Goal: Task Accomplishment & Management: Use online tool/utility

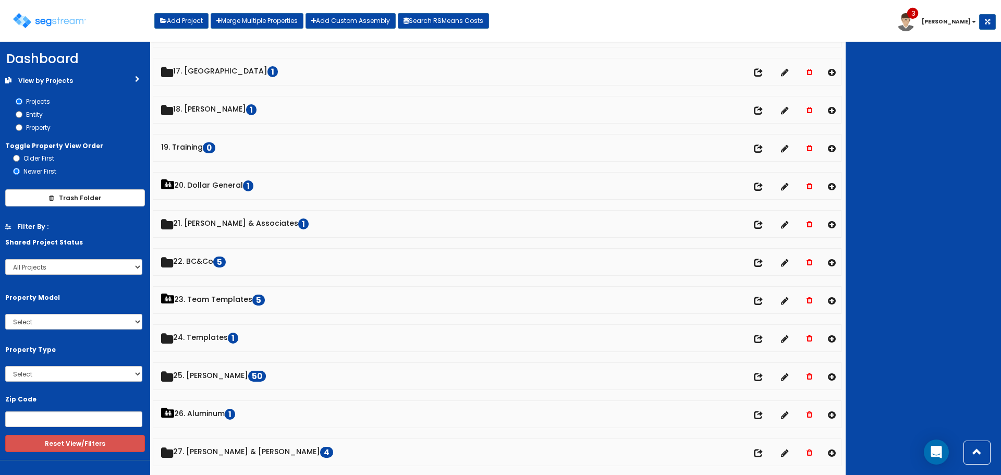
scroll to position [678, 0]
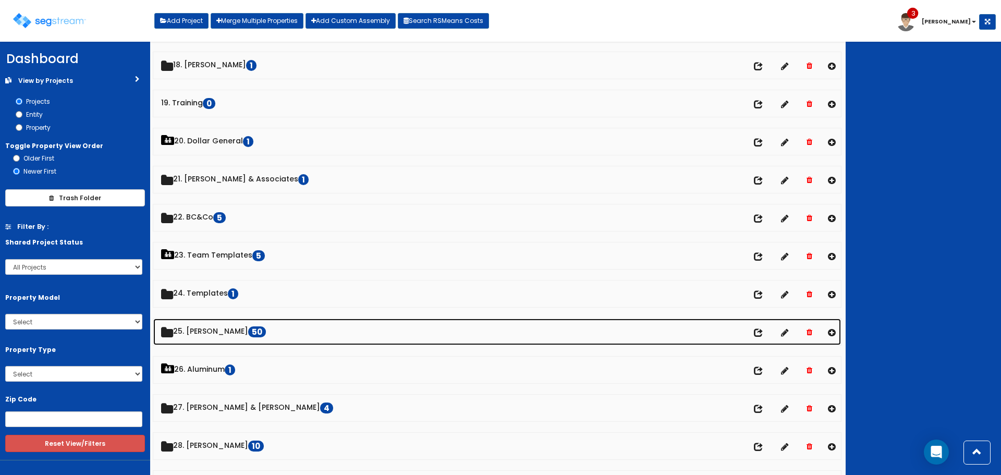
click at [219, 337] on link "25. Dawn Polin 50" at bounding box center [497, 332] width 688 height 27
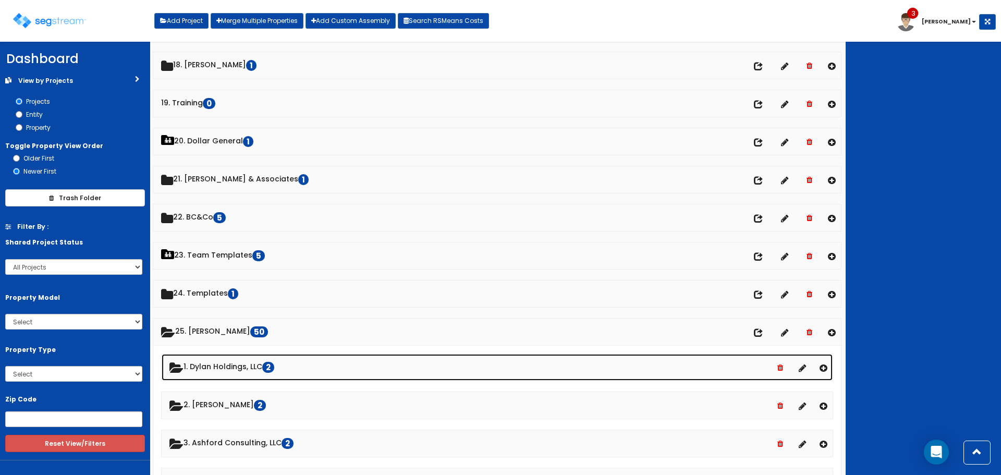
click at [229, 368] on link "1. Dylan Holdings, LLC 2" at bounding box center [497, 367] width 671 height 27
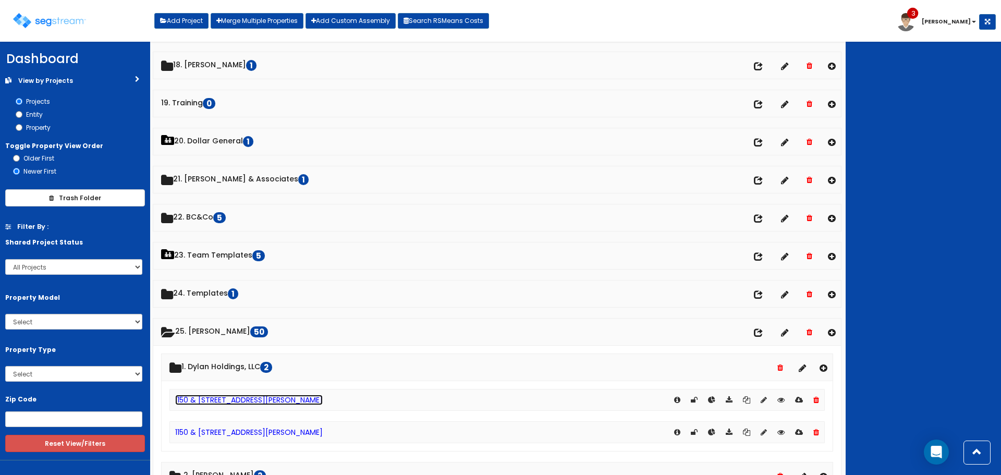
click at [243, 396] on link "1150 & [STREET_ADDRESS][PERSON_NAME]" at bounding box center [249, 400] width 148 height 10
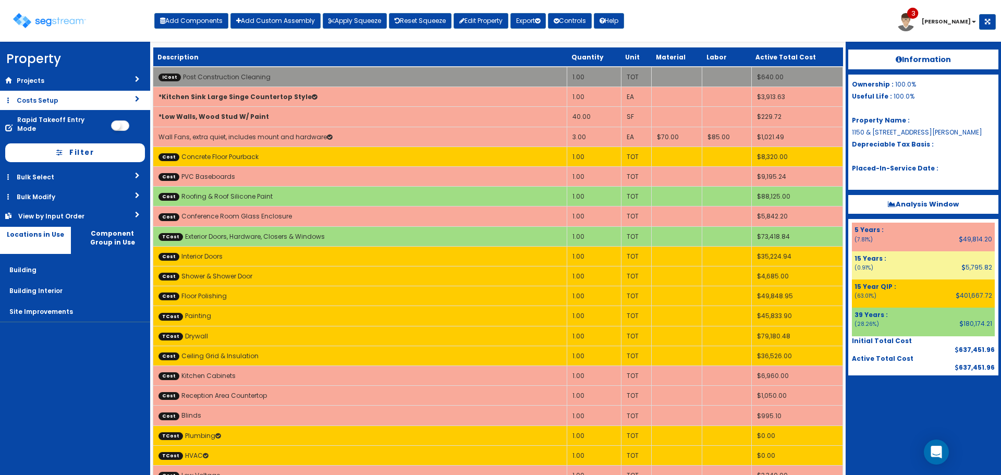
click at [84, 99] on link "Costs Setup" at bounding box center [75, 100] width 150 height 19
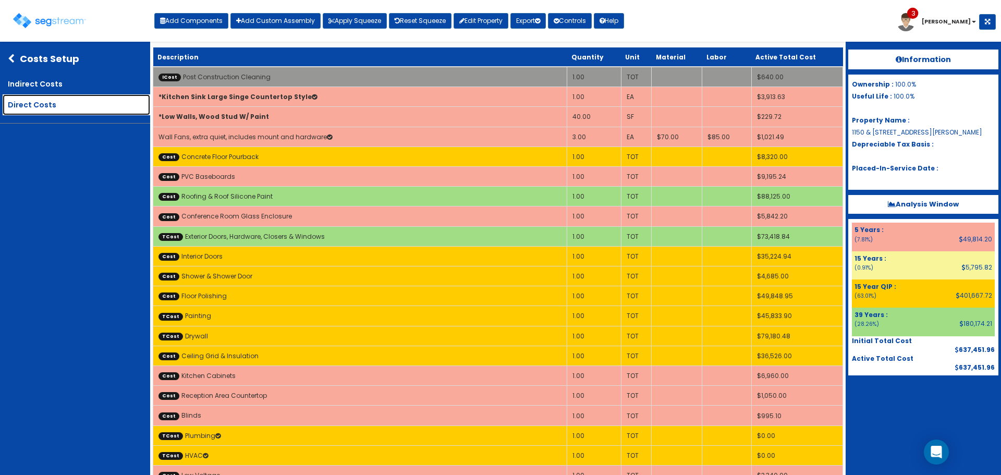
click at [74, 104] on link "Direct Costs" at bounding box center [77, 104] width 148 height 21
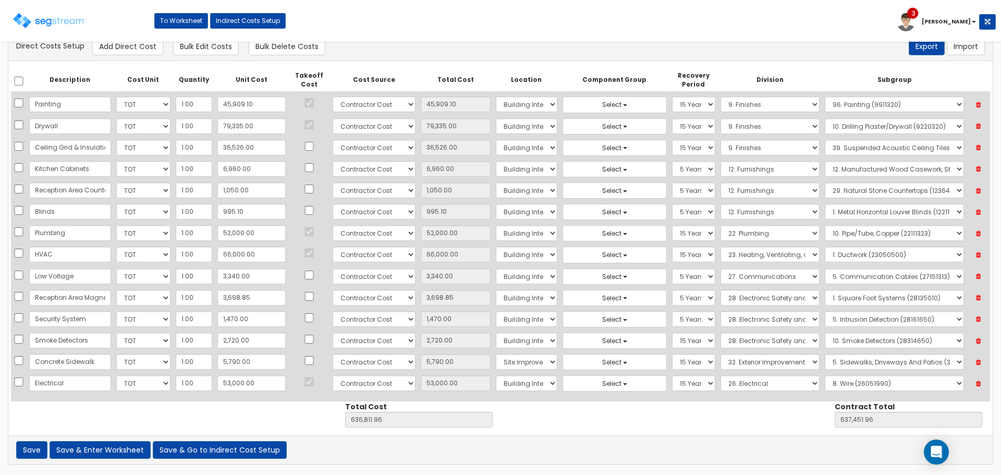
scroll to position [173, 0]
click at [129, 47] on button "Add Direct Cost" at bounding box center [127, 47] width 71 height 18
select select "10"
select select "6"
select select "7"
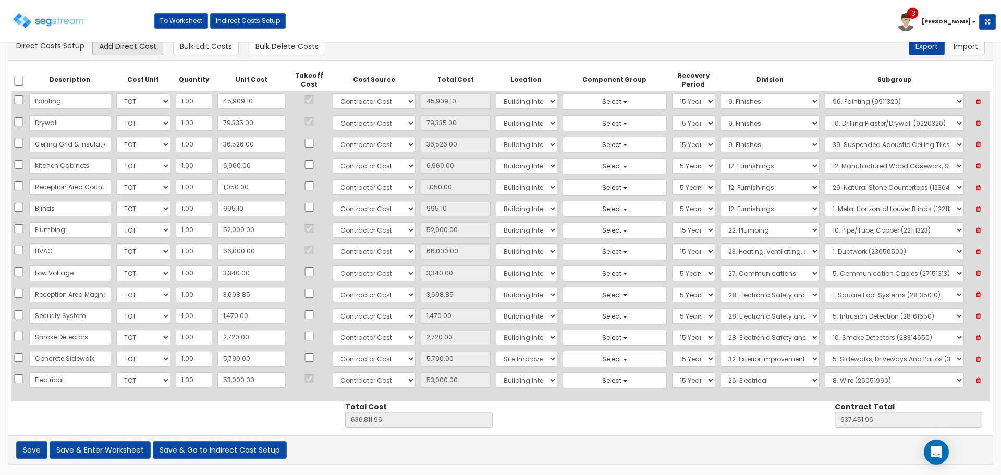
select select "15Y_1"
select select "26"
select select "26051990"
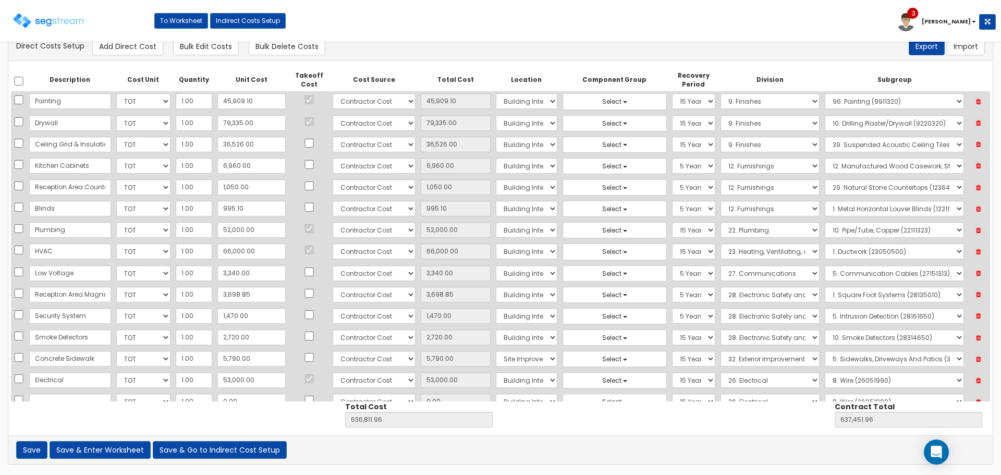
scroll to position [195, 0]
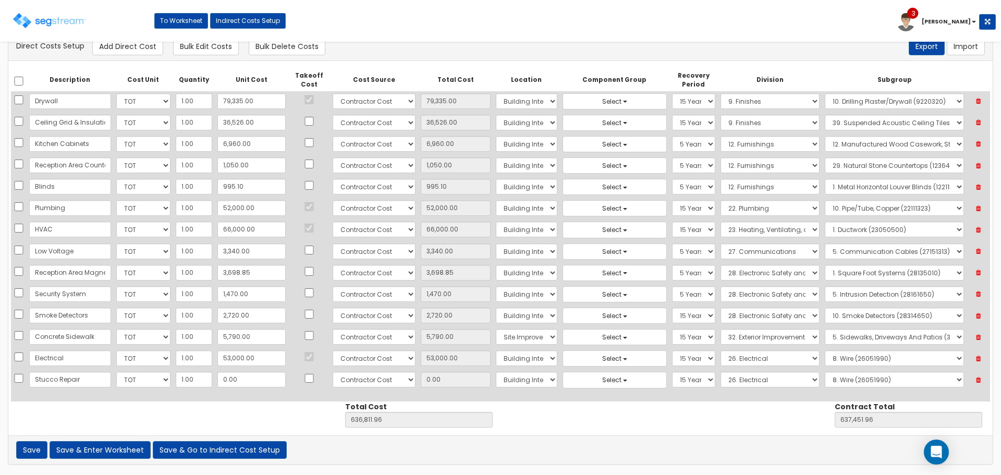
type input "Stucco Repair"
type input "1"
type input "636,812.96"
type input "637,452.96"
type input "1.00"
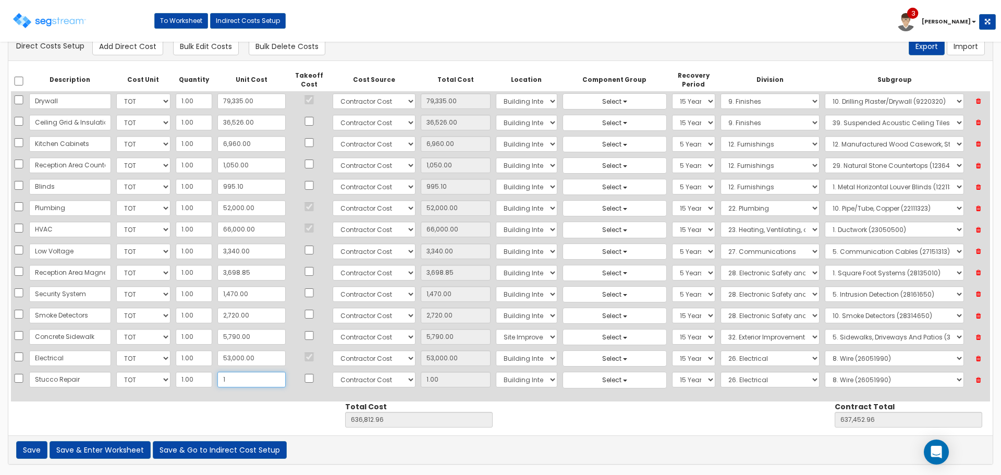
type input "13"
type input "636,824.96"
type input "637,464.96"
type input "13.00"
type input "131"
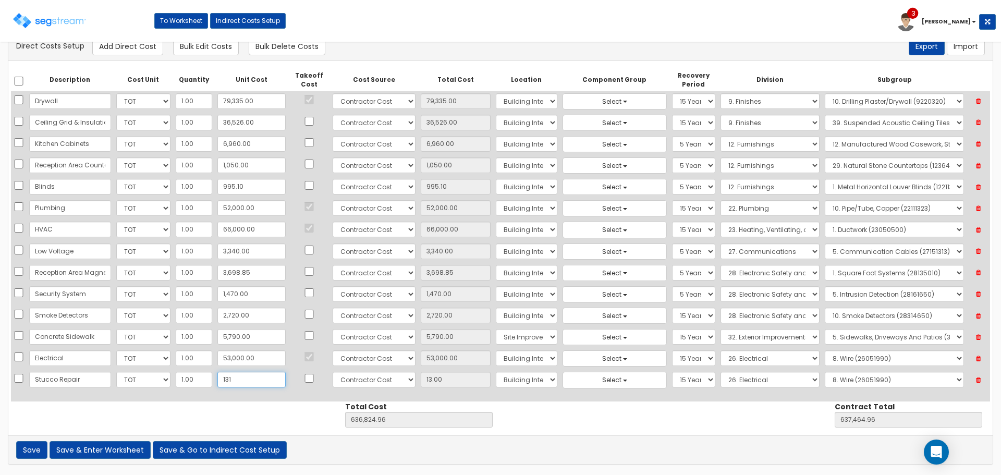
type input "636,942.96"
type input "637,582.96"
type input "131.00"
type input "1318"
type input "638,129.96"
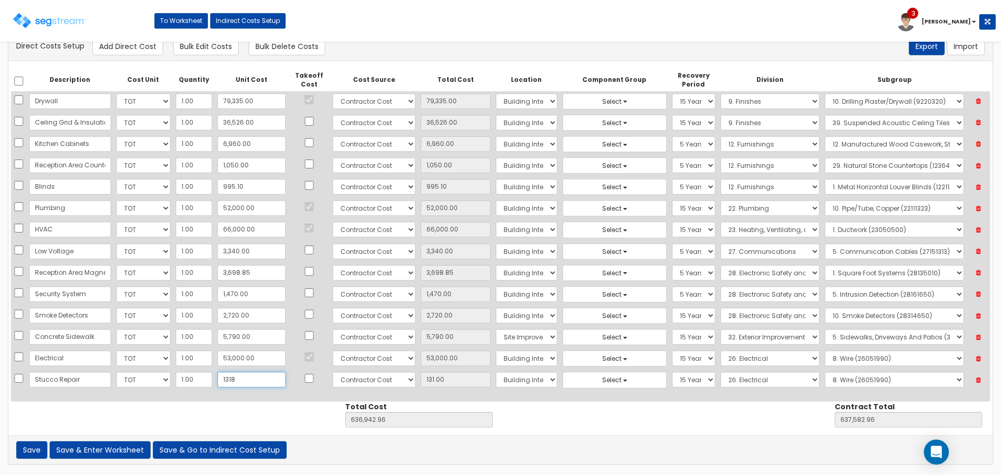
type input "638,769.96"
type input "1,318"
type input "1,318.00"
type input "1,3186"
type input "649,997.96"
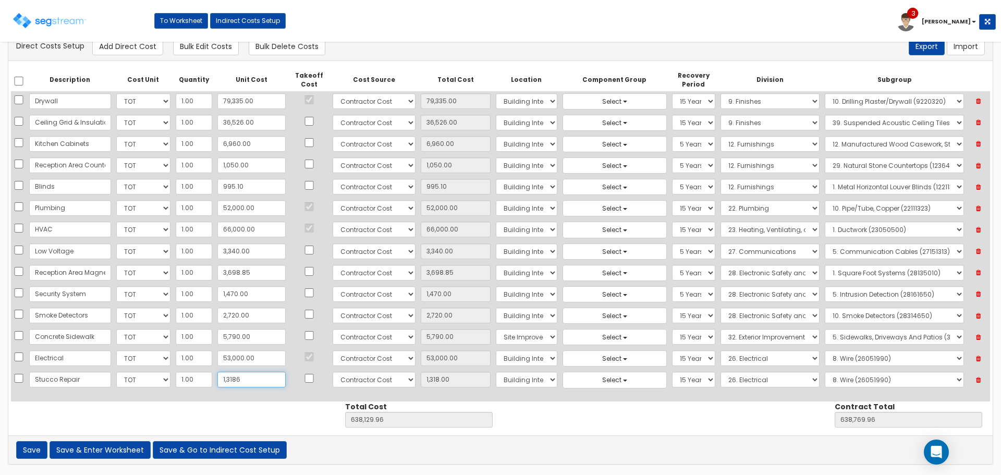
type input "650,637.96"
type input "13,186"
type input "13,186.00"
type input "13,186.3"
type input "649,998.26"
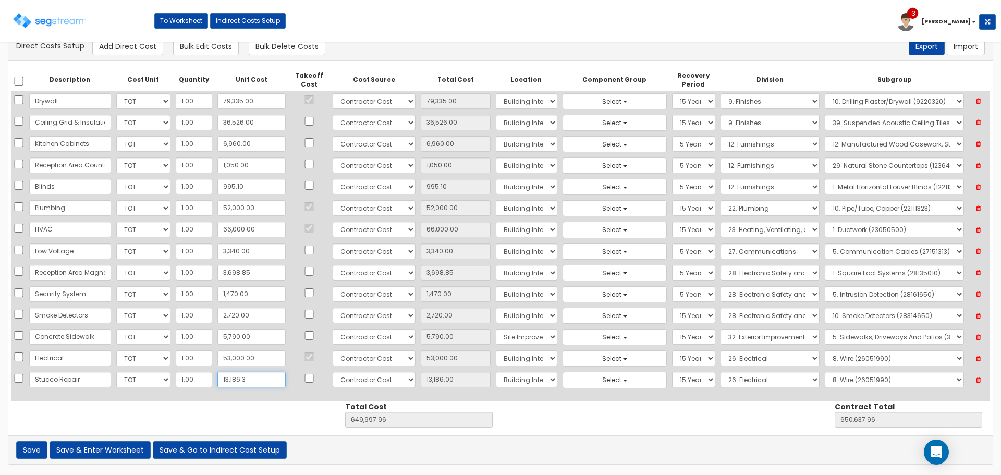
type input "650,638.26"
type input "13,186.30"
type input "13,186.32"
type input "649,998.28"
type input "650,638.28"
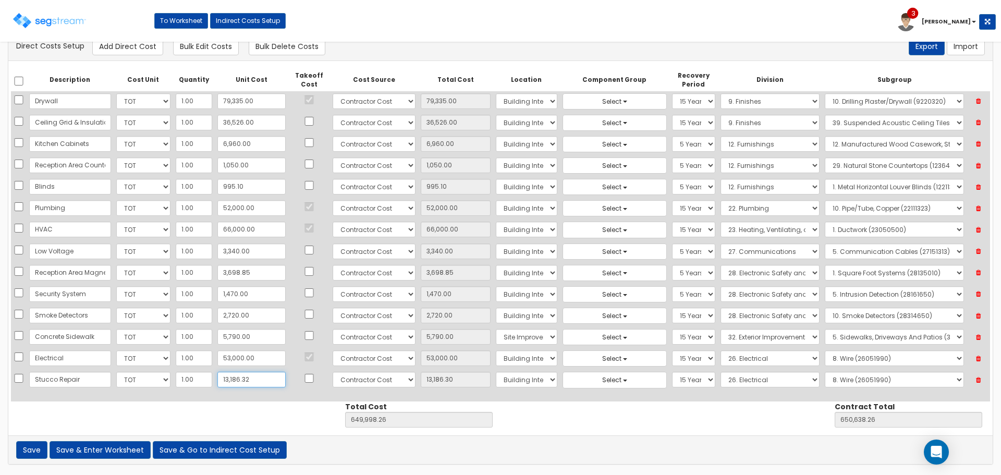
type input "13,186.32"
click at [496, 379] on select "Select Building Building Interior Site Improvements Add Additional Location" at bounding box center [527, 380] width 62 height 16
select select "6"
click at [496, 372] on select "Select Building Building Interior Site Improvements Add Additional Location" at bounding box center [527, 380] width 62 height 16
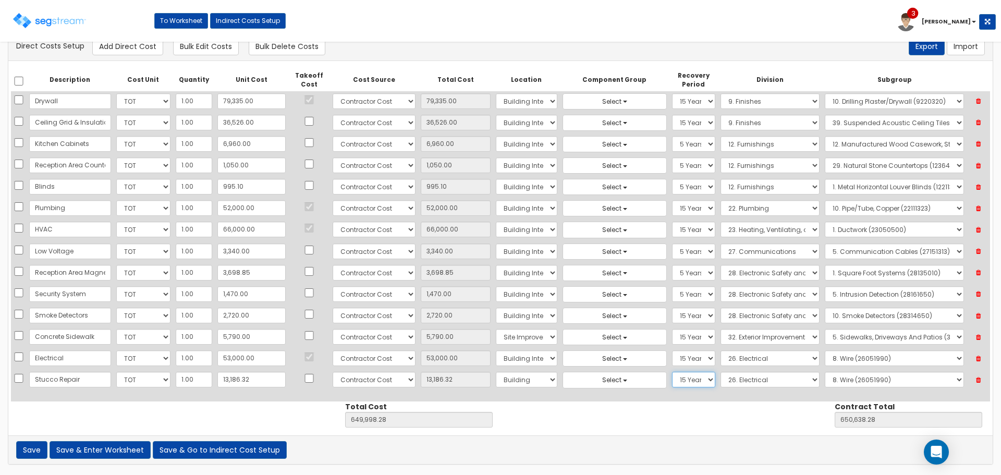
click at [675, 377] on select "Select 5 Years 7 Years 9 Years 10 Years 15 Years 15 Year QLI 15 Year QRP 15 Yea…" at bounding box center [693, 380] width 43 height 16
select select "39Y"
click at [672, 372] on select "Select 5 Years 7 Years 9 Years 10 Years 15 Years 15 Year QLI 15 Year QRP 15 Yea…" at bounding box center [693, 380] width 43 height 16
click at [754, 382] on select "Select 1. General Requirements 2. Existing Conditions 3. Concrete 4. Masonry 5.…" at bounding box center [770, 380] width 99 height 16
select select "7"
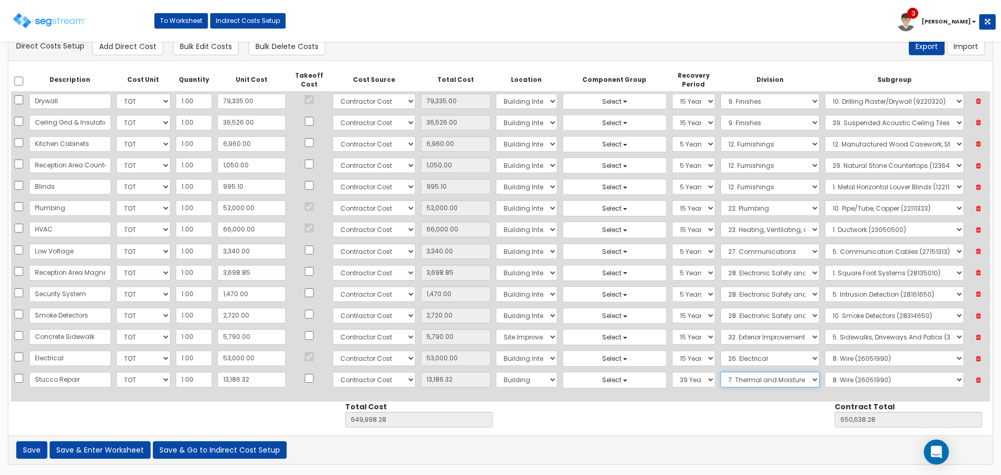
click at [721, 372] on select "Select 1. General Requirements 2. Existing Conditions 3. Concrete 4. Masonry 5.…" at bounding box center [770, 380] width 99 height 16
click at [883, 378] on select "Select 1. Roof Coatings (7015010) 2. Joint Sealant Replacement (7019081) 3. Sel…" at bounding box center [894, 380] width 139 height 16
select select "7951350"
click at [755, 385] on select "Select 1. General Requirements 2. Existing Conditions 3. Concrete 4. Masonry 5.…" at bounding box center [770, 380] width 99 height 16
select select "9"
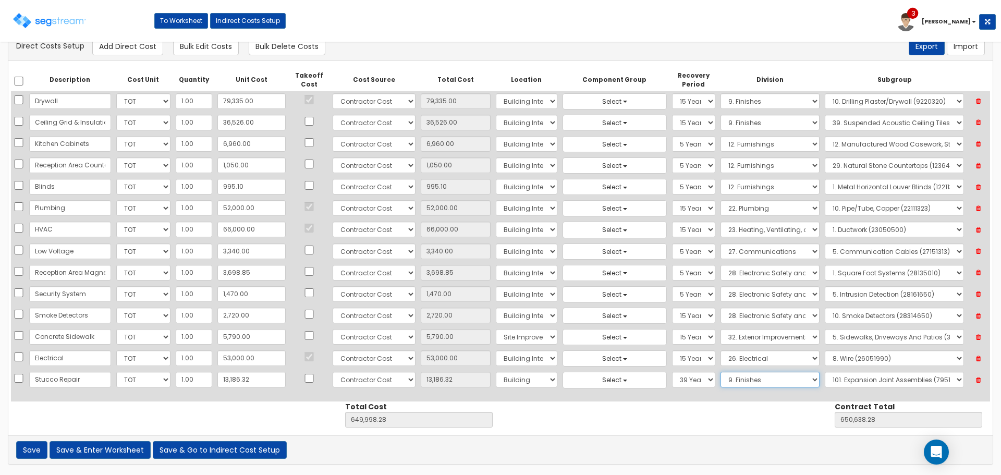
click at [721, 372] on select "Select 1. General Requirements 2. Existing Conditions 3. Concrete 4. Masonry 5.…" at bounding box center [770, 380] width 99 height 16
click at [849, 375] on select "Select 1. Carpet Maintenance (9016010) 2. Gypsum Wallboard Repairs (9017010) 3.…" at bounding box center [894, 380] width 139 height 16
select select "9242340"
click at [825, 372] on select "Select 1. Carpet Maintenance (9016010) 2. Gypsum Wallboard Repairs (9017010) 3.…" at bounding box center [894, 380] width 139 height 16
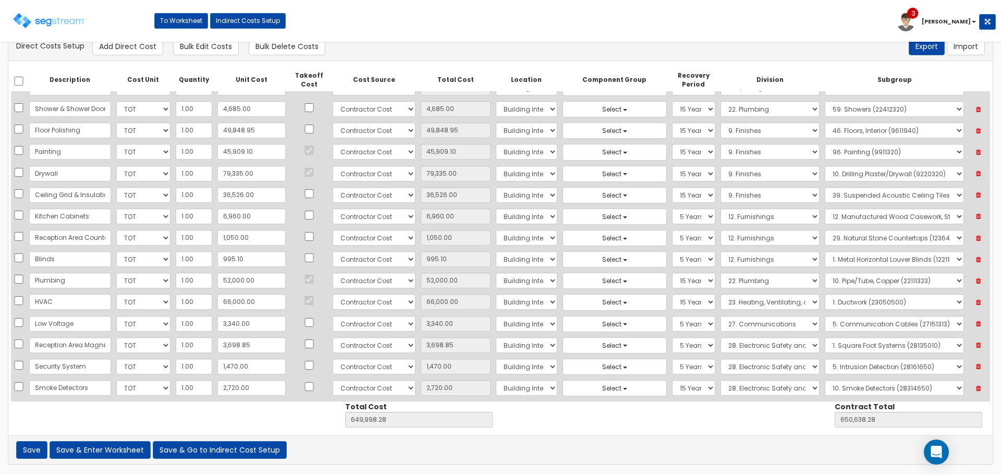
scroll to position [0, 0]
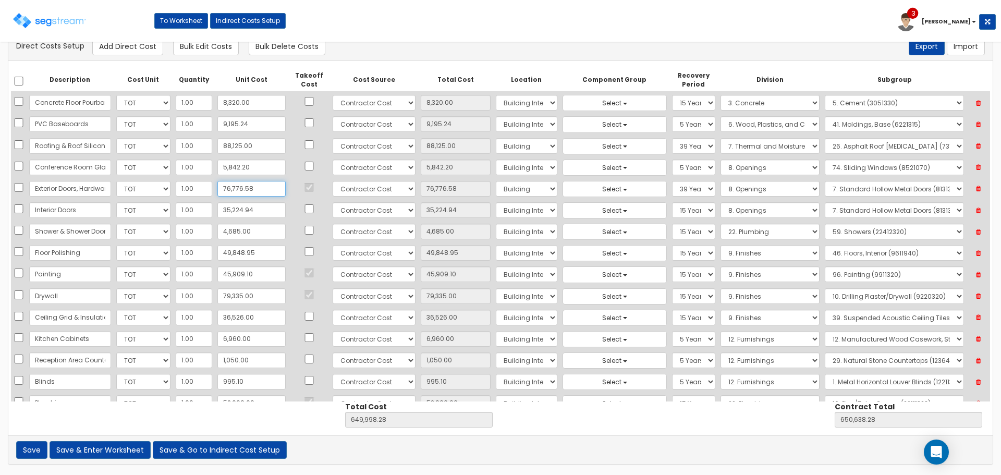
click at [250, 187] on input "76,776.58" at bounding box center [251, 189] width 68 height 16
click at [251, 189] on input "76,776.58" at bounding box center [251, 189] width 68 height 16
type input "76,776.5"
type input "76,776.50"
type input "649,998.20"
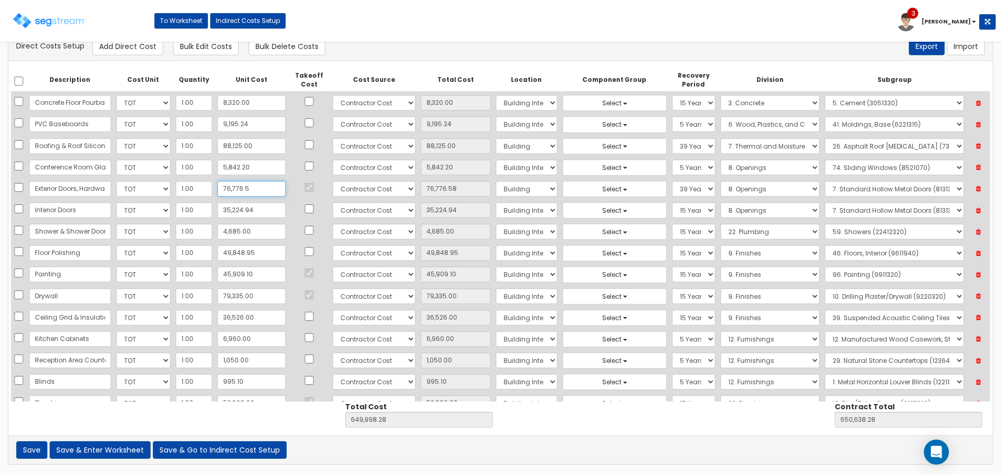
type input "650,638.20"
type input "76,776."
type input "76,776.00"
type input "649,997.70"
type input "650,637.70"
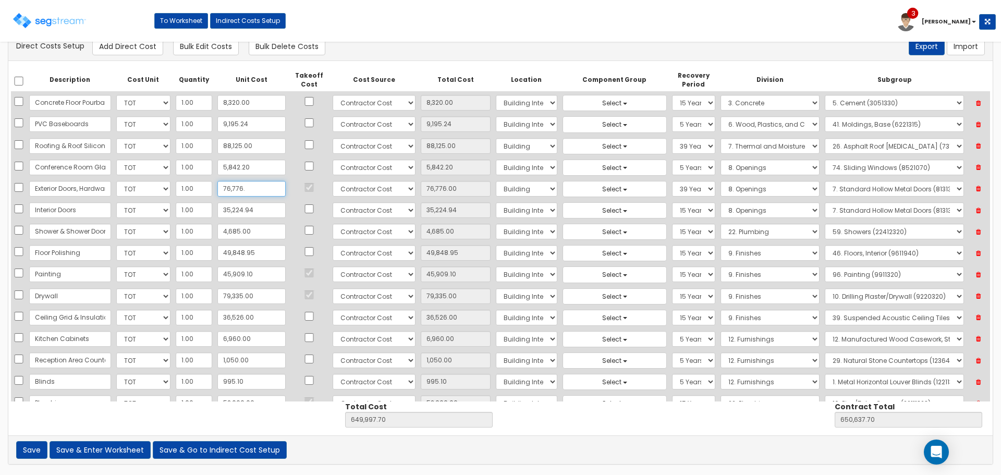
type input "76,776.6"
type input "76,776.60"
type input "649,998.30"
type input "650,638.30"
type input "76,776.68"
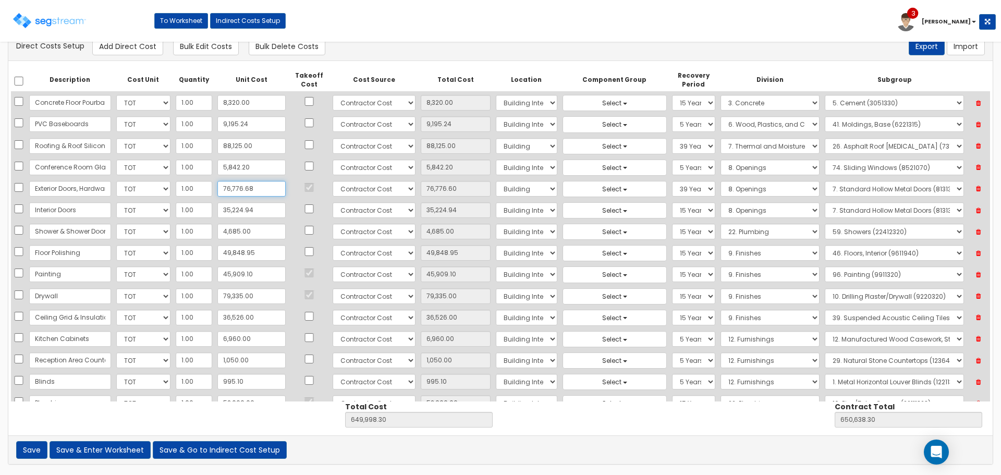
type input "76,776.68"
type input "649,998.38"
type input "650,638.38"
type input "76,776.68"
click at [127, 453] on button "Save & Enter Worksheet" at bounding box center [100, 450] width 101 height 18
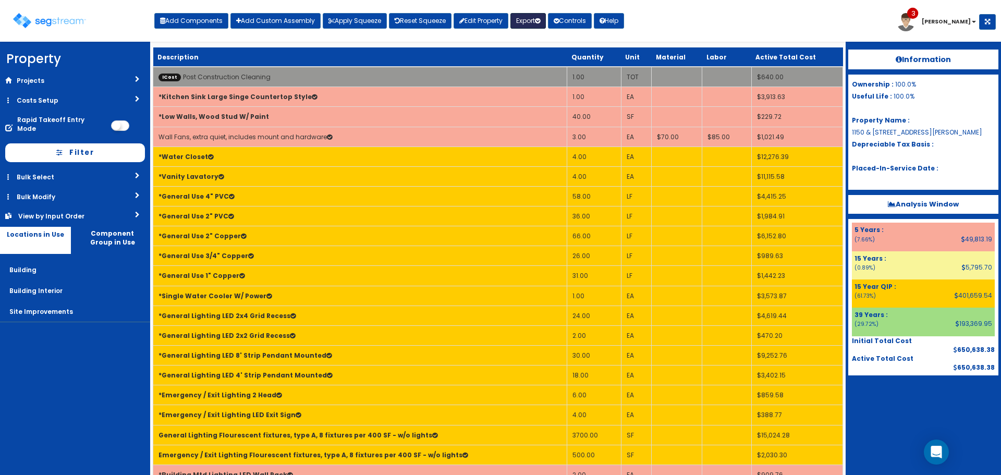
drag, startPoint x: 530, startPoint y: 19, endPoint x: 530, endPoint y: 33, distance: 13.6
click at [530, 19] on button "Export" at bounding box center [528, 21] width 35 height 16
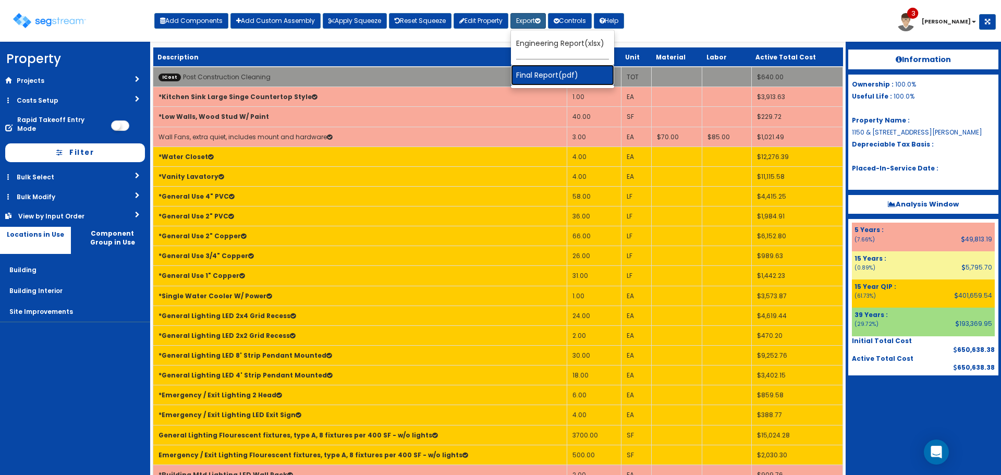
click at [545, 76] on link "Final Report(pdf)" at bounding box center [562, 75] width 103 height 21
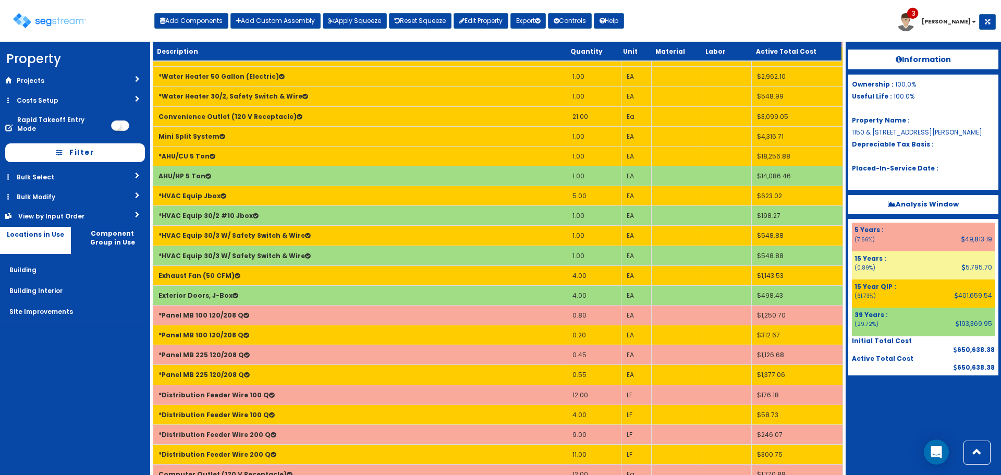
scroll to position [358, 0]
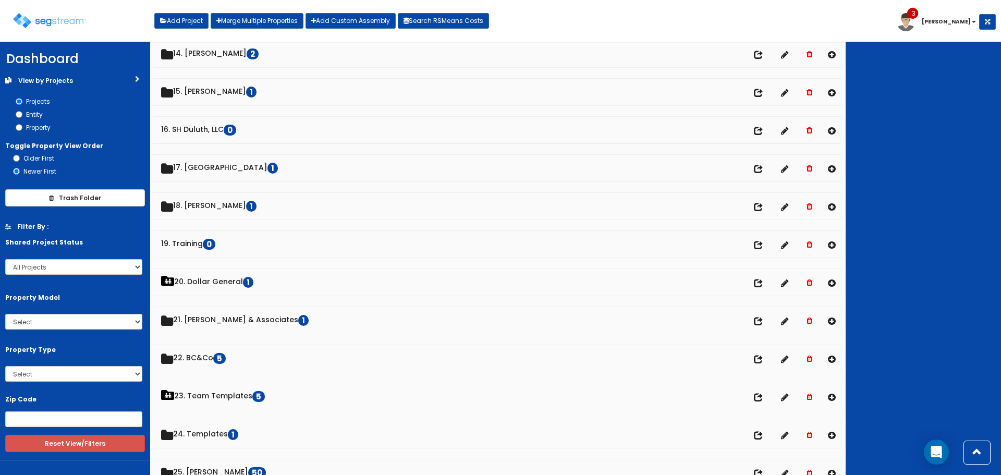
scroll to position [678, 0]
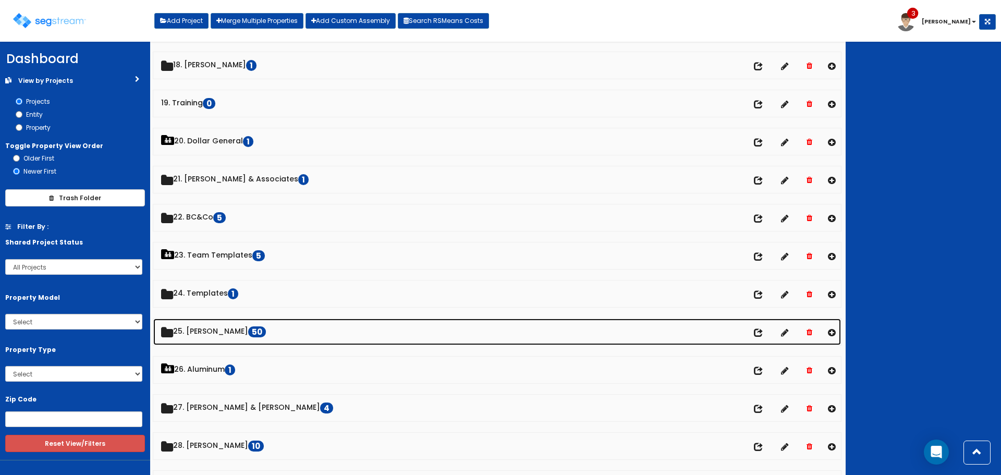
click at [215, 327] on link "25. Dawn Polin 50" at bounding box center [497, 332] width 688 height 27
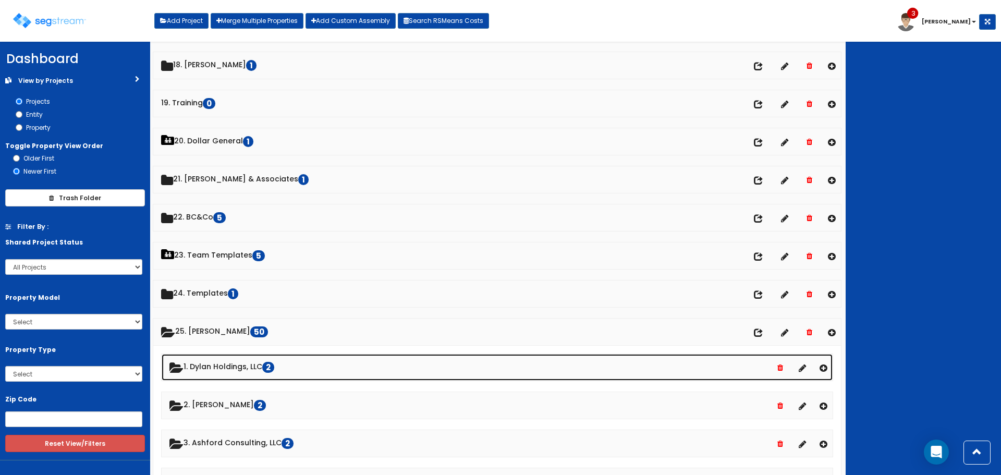
click at [234, 361] on link "1. Dylan Holdings, LLC 2" at bounding box center [497, 367] width 671 height 27
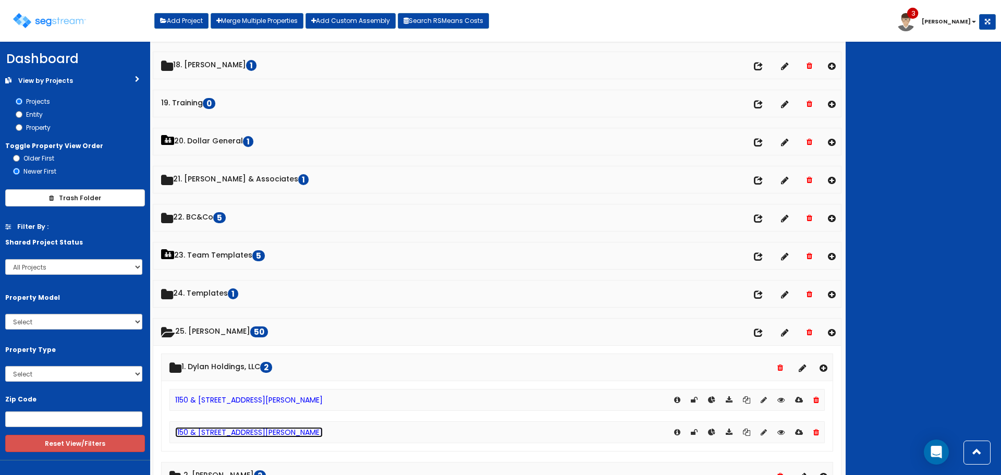
click at [248, 432] on link "1150 & [STREET_ADDRESS][PERSON_NAME]" at bounding box center [249, 432] width 148 height 10
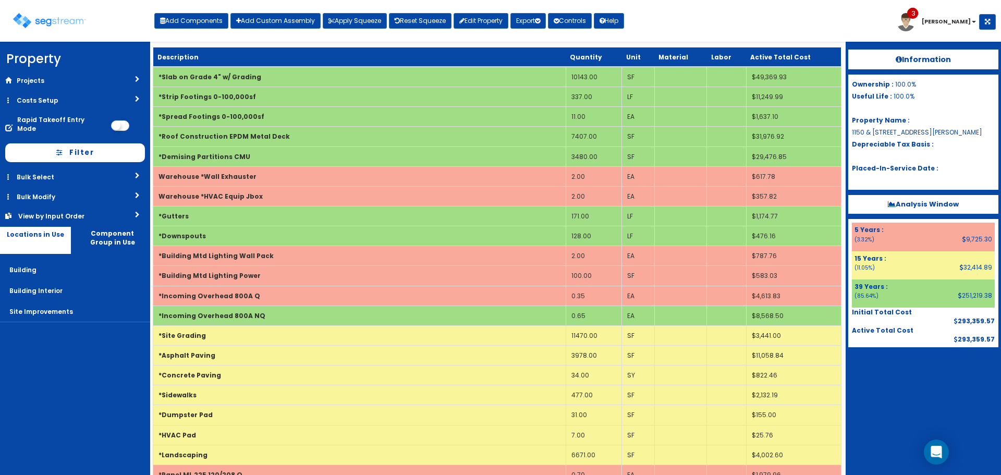
click at [941, 401] on div "Information Ownership : 100.0% Useful Life : 100.0% Property Name : [STREET_ADD…" at bounding box center [923, 258] width 155 height 433
click at [354, 20] on button "Apply Squeeze" at bounding box center [355, 21] width 64 height 16
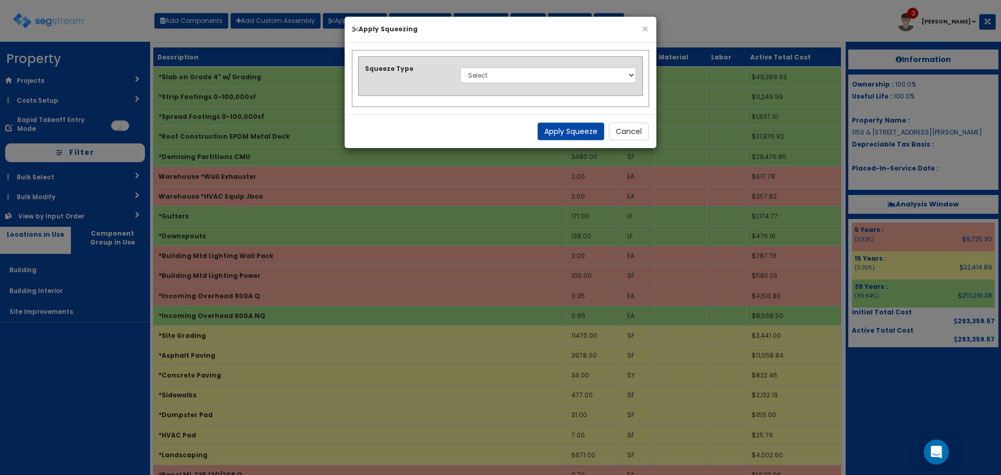
click at [494, 67] on div "Select 1. Squeeze Entire Worksheet 2. Squeeze by [PERSON_NAME] Cost 3. Squeeze …" at bounding box center [548, 75] width 191 height 24
click at [494, 77] on select "Select 1. Squeeze Entire Worksheet 2. Squeeze by [PERSON_NAME] Cost 3. Squeeze …" at bounding box center [549, 75] width 176 height 16
select select "squeeze_entire_takeoffsheet"
click at [461, 67] on select "Select 1. Squeeze Entire Worksheet 2. Squeeze by [PERSON_NAME] Cost 3. Squeeze …" at bounding box center [549, 75] width 176 height 16
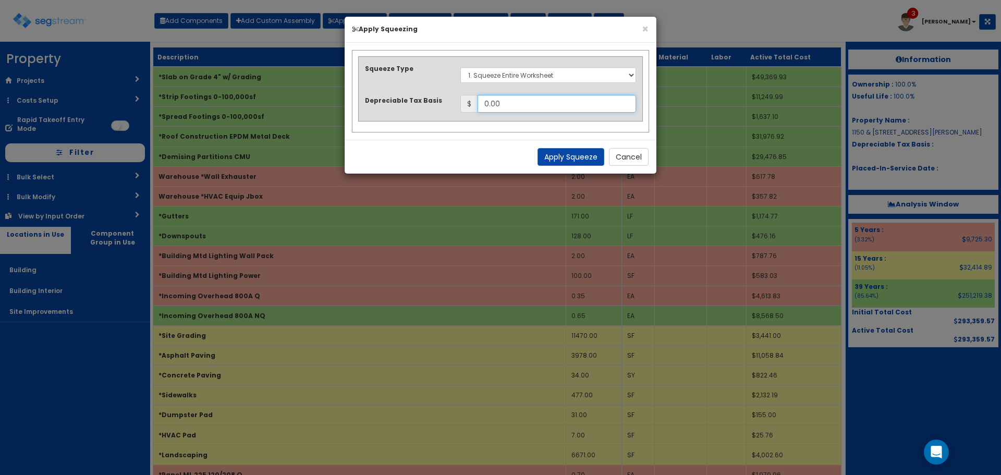
click at [544, 101] on input "0.00" at bounding box center [557, 104] width 159 height 18
drag, startPoint x: 512, startPoint y: 104, endPoint x: 431, endPoint y: 104, distance: 80.3
click at [431, 104] on div "Depreciable Tax Basis $ 0.00" at bounding box center [500, 104] width 287 height 18
type input "387,234.63"
click at [581, 153] on button "Apply Squeeze" at bounding box center [571, 157] width 67 height 18
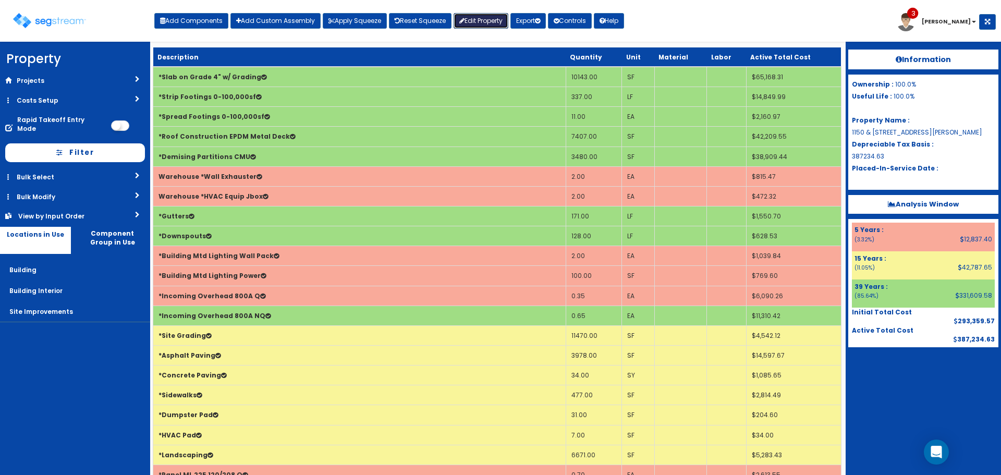
click at [480, 18] on link "Edit Property" at bounding box center [481, 21] width 55 height 16
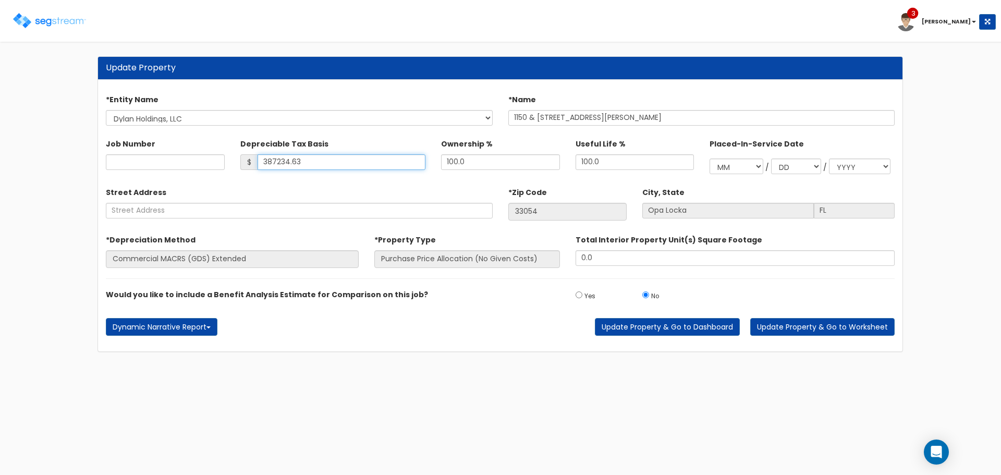
click at [337, 160] on input "387234.63" at bounding box center [342, 162] width 168 height 16
drag, startPoint x: 263, startPoint y: 162, endPoint x: 194, endPoint y: 162, distance: 69.9
click at [194, 162] on div "Job Number Depreciable Tax Basis $ 387234.63 Ownership % 100.0 /" at bounding box center [500, 154] width 805 height 49
type input "1,857,745"
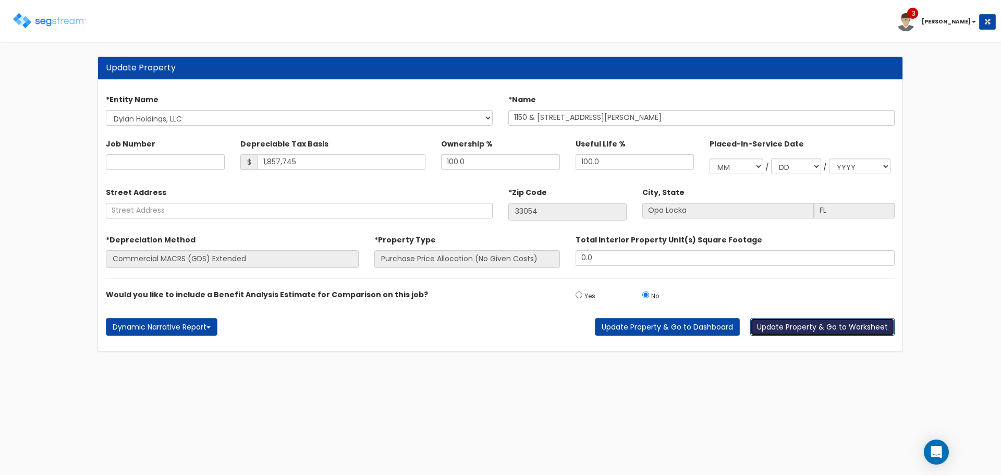
click at [783, 325] on button "Update Property & Go to Worksheet" at bounding box center [823, 327] width 144 height 18
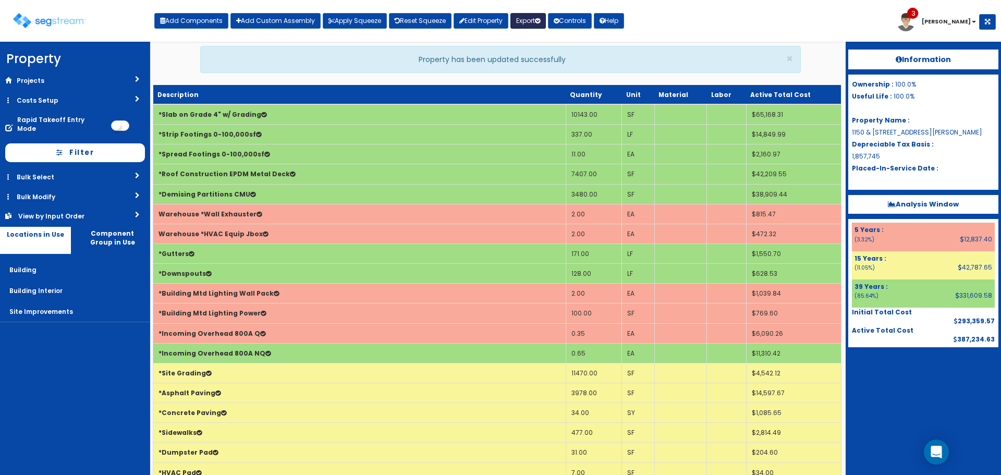
click at [537, 19] on button "Export" at bounding box center [528, 21] width 35 height 16
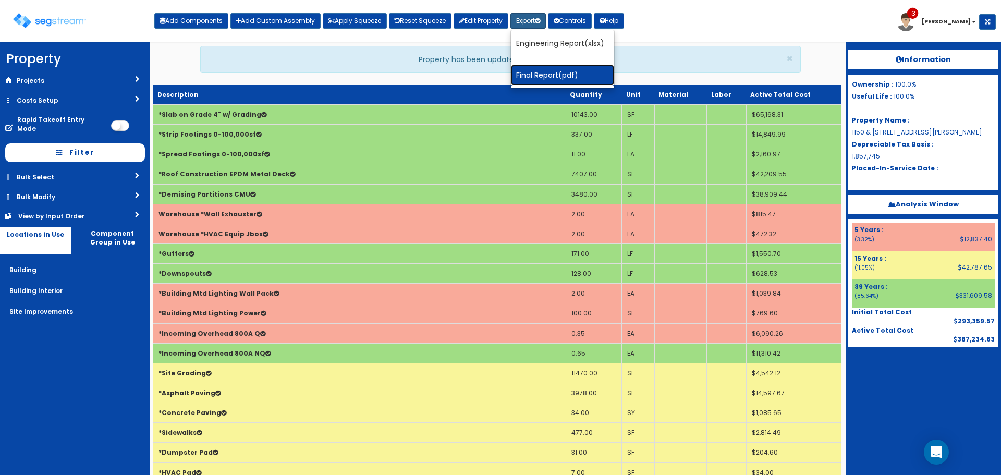
click at [543, 76] on link "Final Report(pdf)" at bounding box center [562, 75] width 103 height 21
